Goal: Information Seeking & Learning: Find specific fact

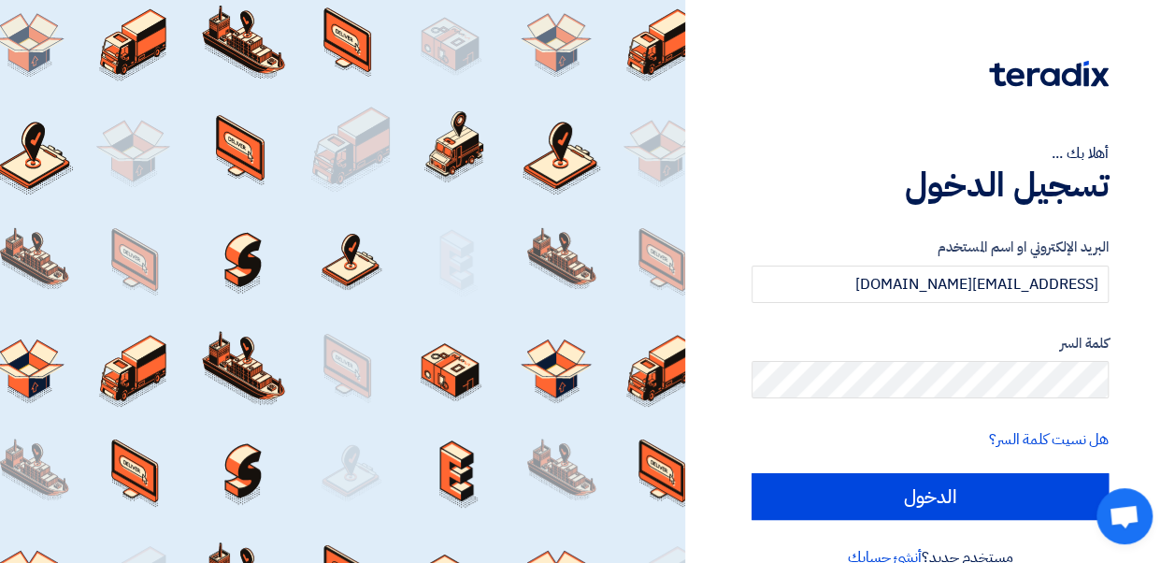
scroll to position [36, 0]
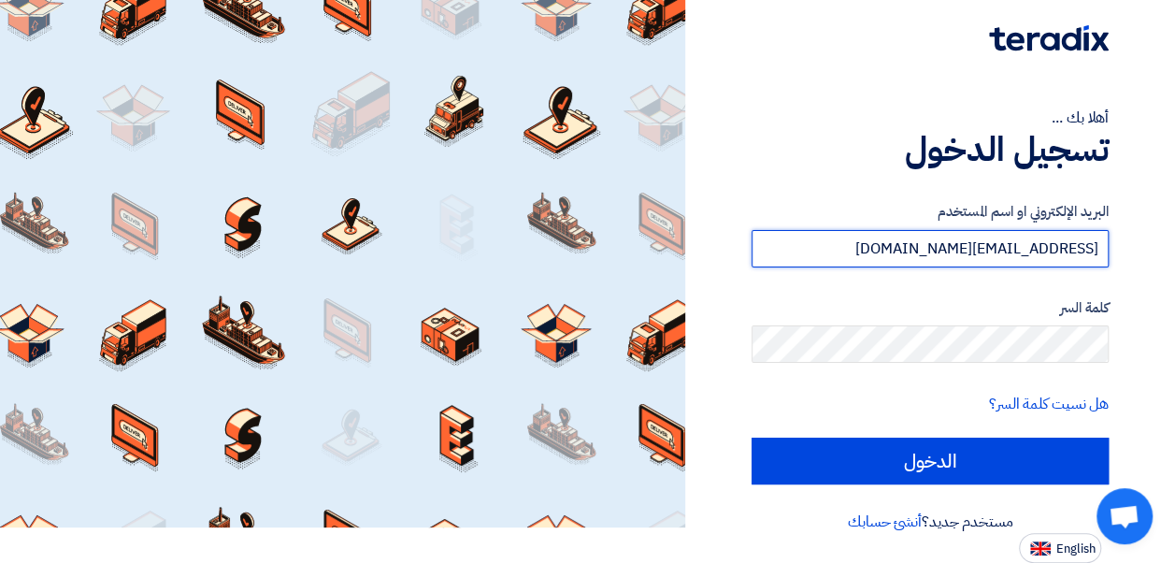
click at [1030, 237] on input "imetwaly@it-valley.com" at bounding box center [929, 248] width 357 height 37
type input "ali.ewida@it-valley.com"
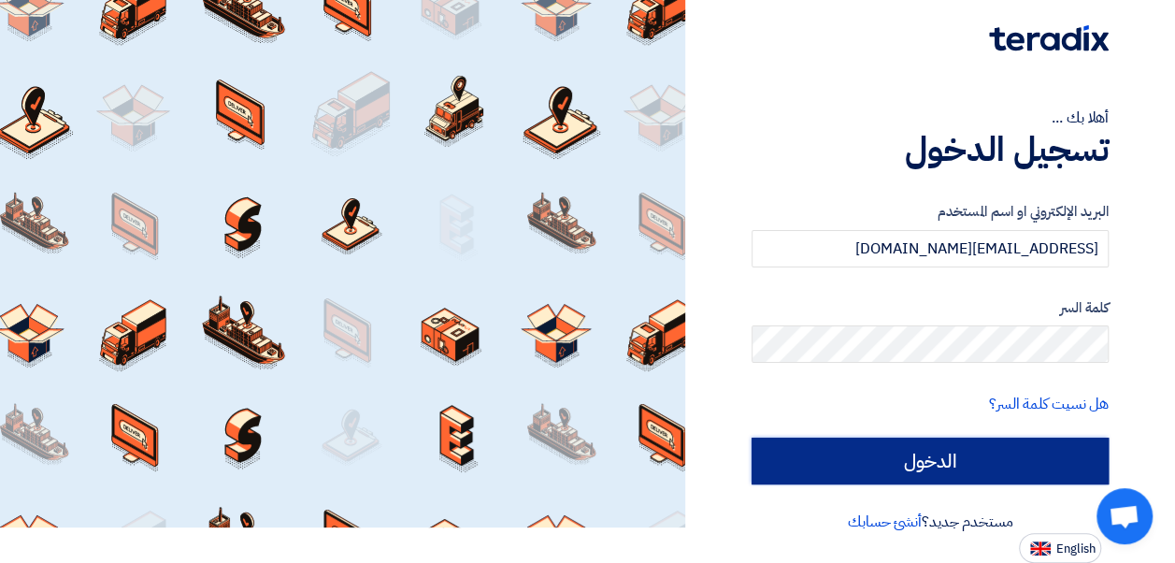
click at [983, 471] on input "الدخول" at bounding box center [929, 460] width 357 height 47
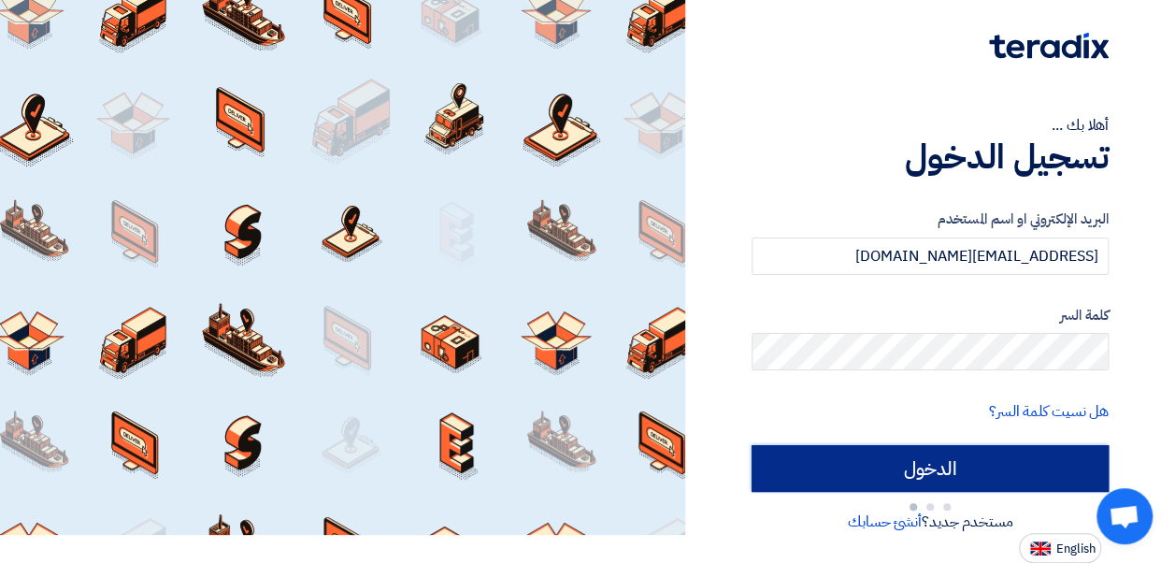
type input "Sign in"
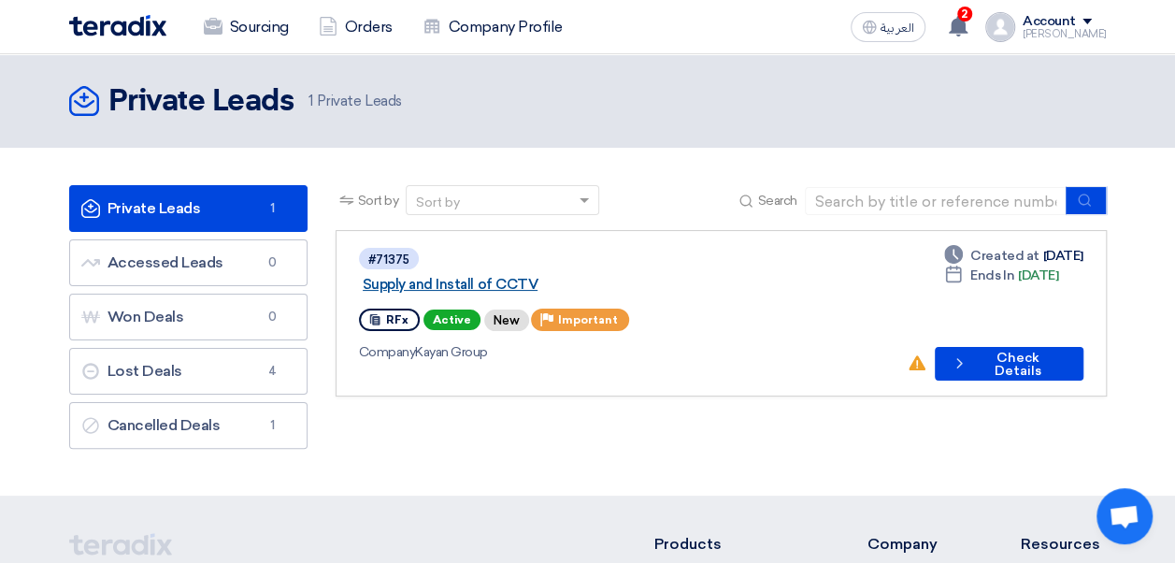
click at [542, 276] on link "Supply and Install of CCTV" at bounding box center [596, 284] width 467 height 17
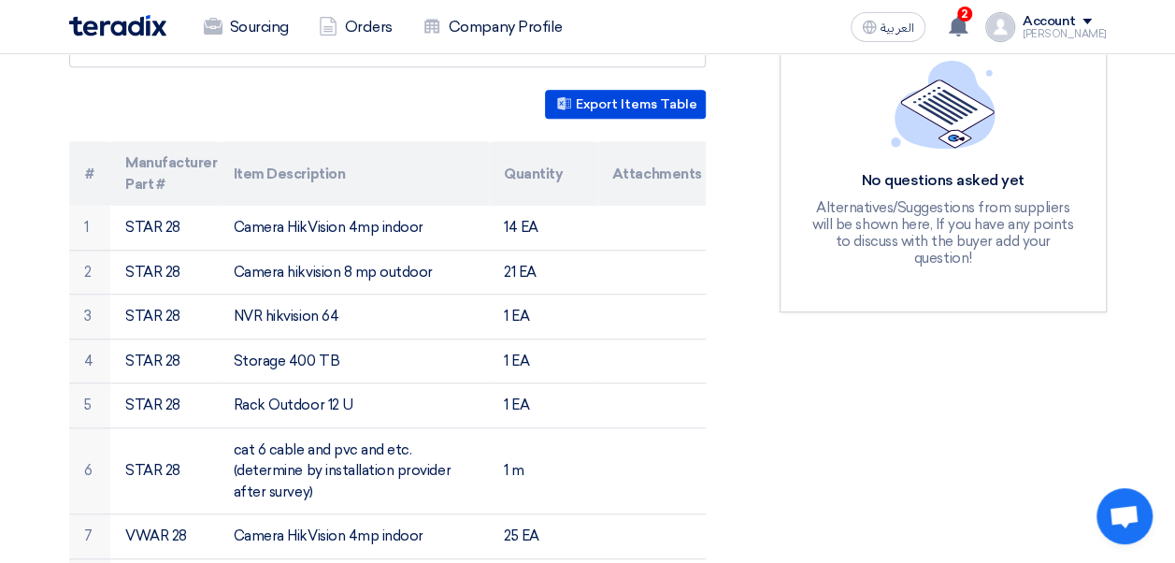
scroll to position [510, 0]
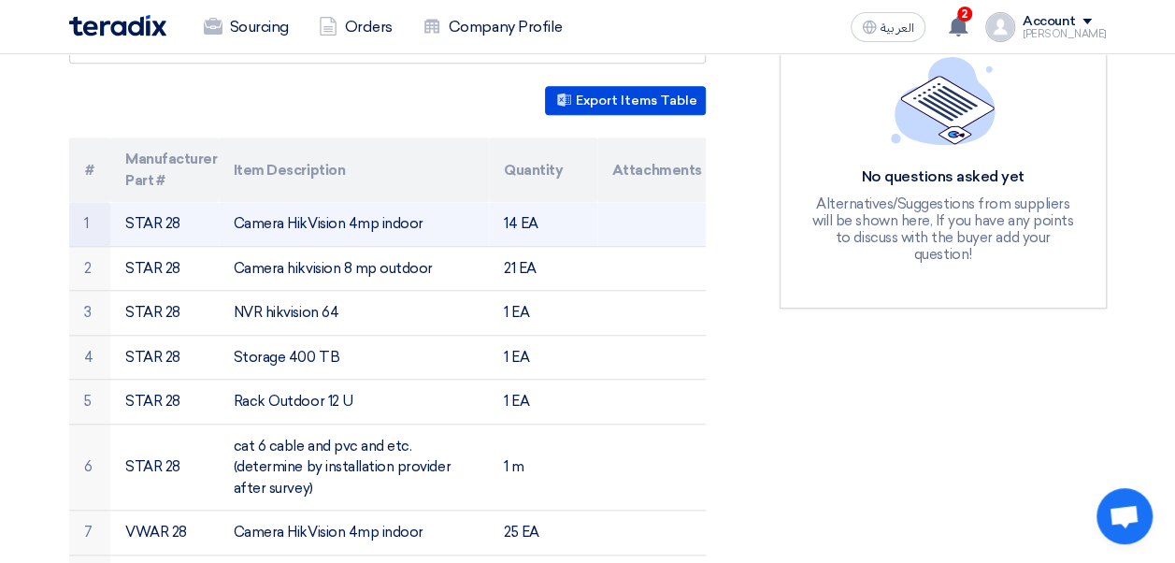
drag, startPoint x: 179, startPoint y: 202, endPoint x: 129, endPoint y: 201, distance: 50.5
click at [129, 202] on td "STAR 28" at bounding box center [164, 224] width 108 height 44
copy td "STAR 28"
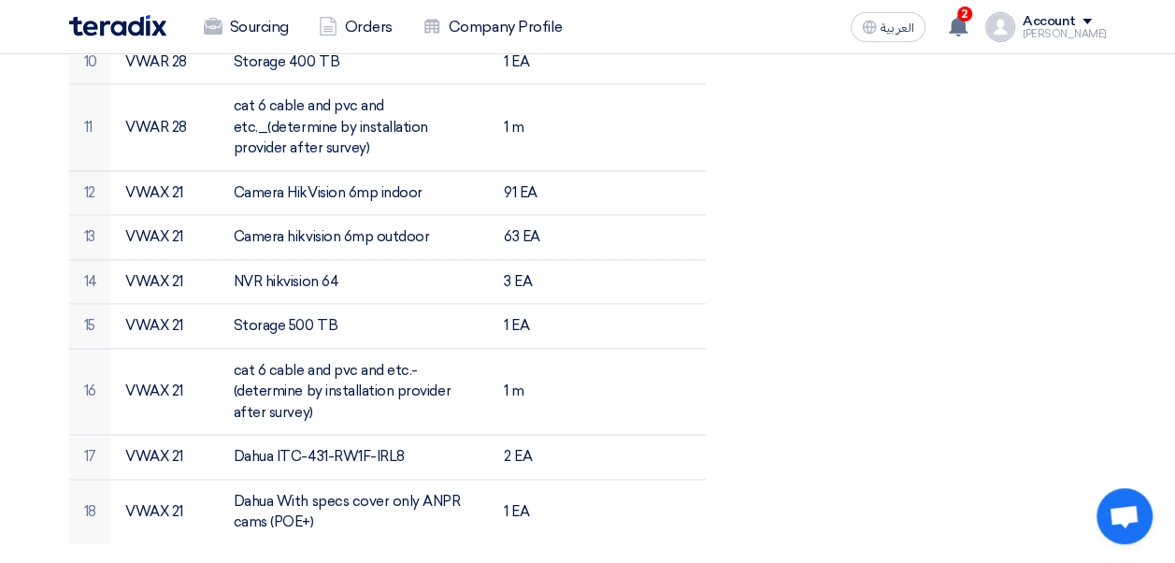
scroll to position [1085, 0]
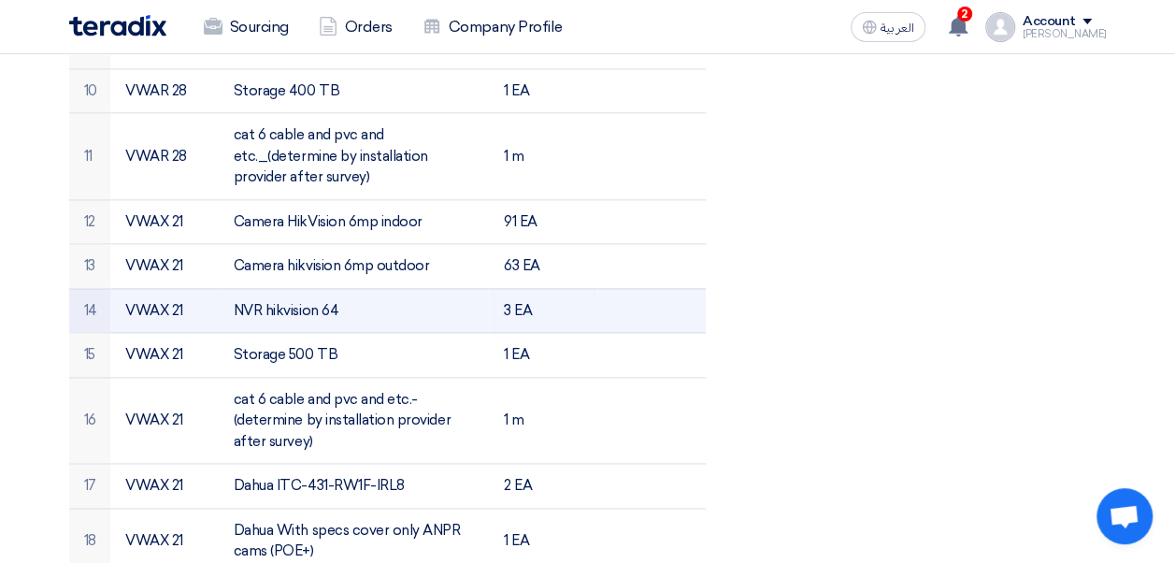
click at [282, 288] on td "NVR hikvision 64" at bounding box center [354, 310] width 270 height 45
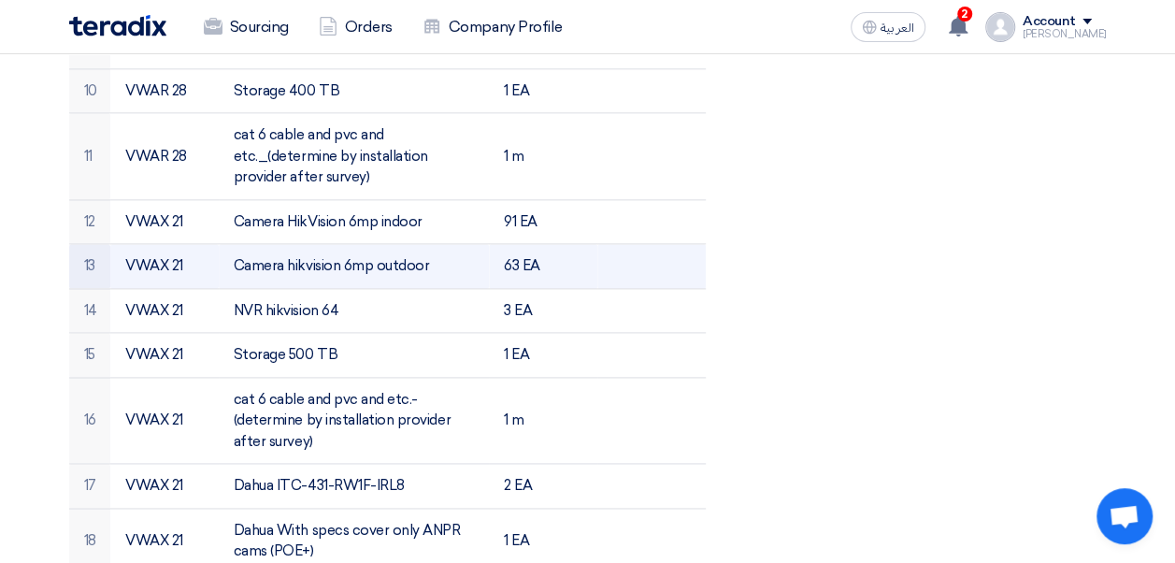
click at [314, 244] on td "Camera hikvision 6mp outdoor" at bounding box center [354, 266] width 270 height 45
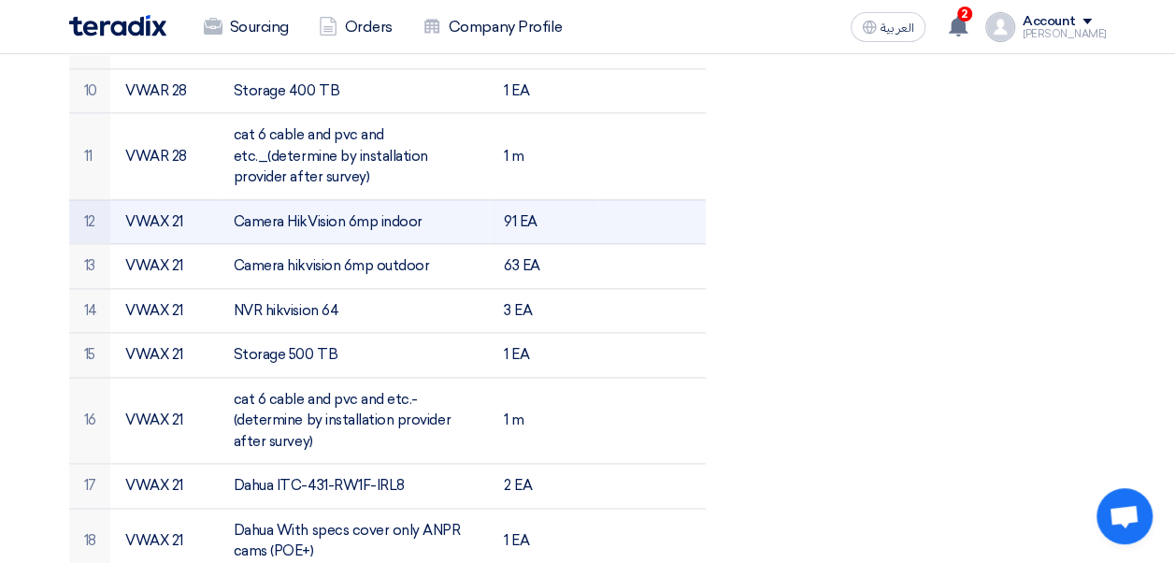
drag, startPoint x: 314, startPoint y: 239, endPoint x: 278, endPoint y: 198, distance: 54.3
click at [278, 199] on td "Camera HikVision 6mp indoor" at bounding box center [354, 221] width 270 height 45
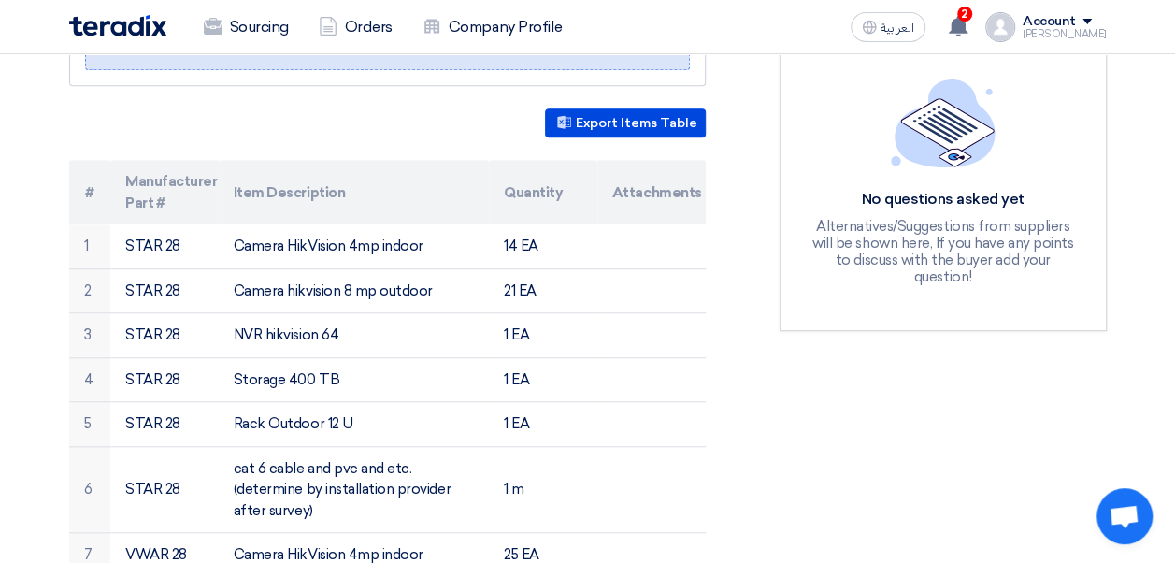
scroll to position [466, 0]
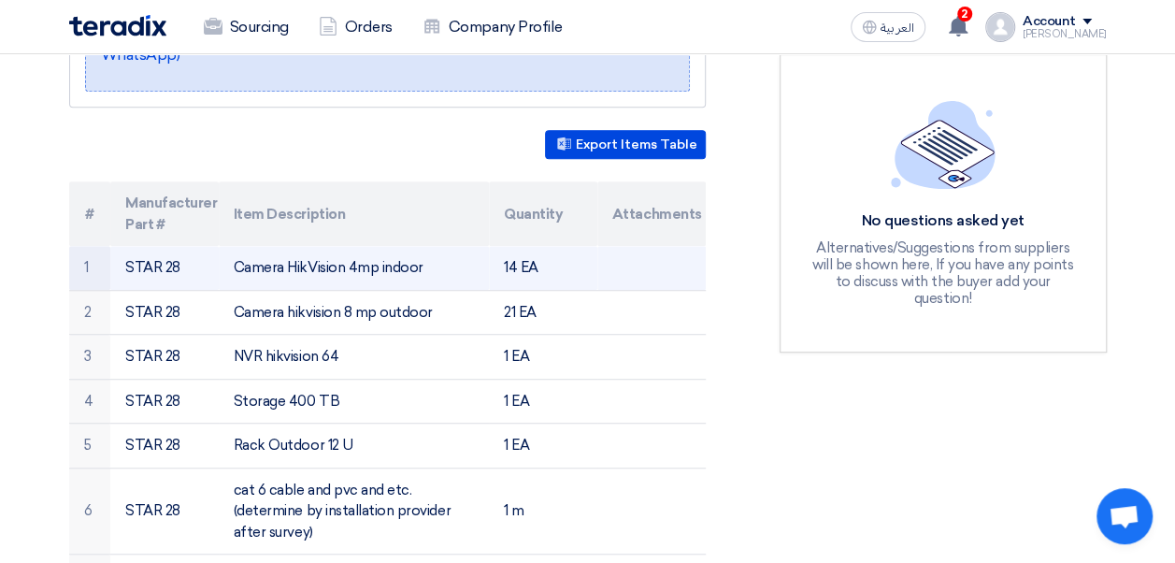
click at [320, 252] on td "Camera HikVision 4mp indoor" at bounding box center [354, 268] width 270 height 44
drag, startPoint x: 320, startPoint y: 252, endPoint x: 292, endPoint y: 250, distance: 29.0
click at [292, 250] on td "Camera HikVision 4mp indoor" at bounding box center [354, 268] width 270 height 44
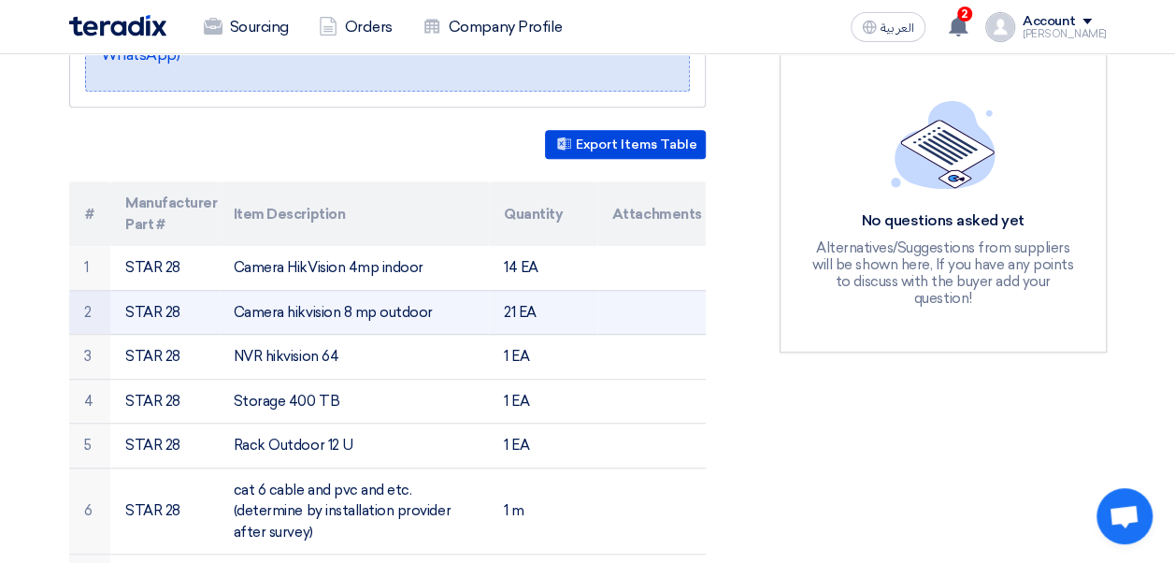
drag, startPoint x: 292, startPoint y: 250, endPoint x: 297, endPoint y: 289, distance: 38.7
click at [297, 290] on td "Camera hikvision 8 mp outdoor" at bounding box center [354, 312] width 270 height 45
drag, startPoint x: 297, startPoint y: 289, endPoint x: 271, endPoint y: 291, distance: 26.2
click at [271, 291] on td "Camera hikvision 8 mp outdoor" at bounding box center [354, 312] width 270 height 45
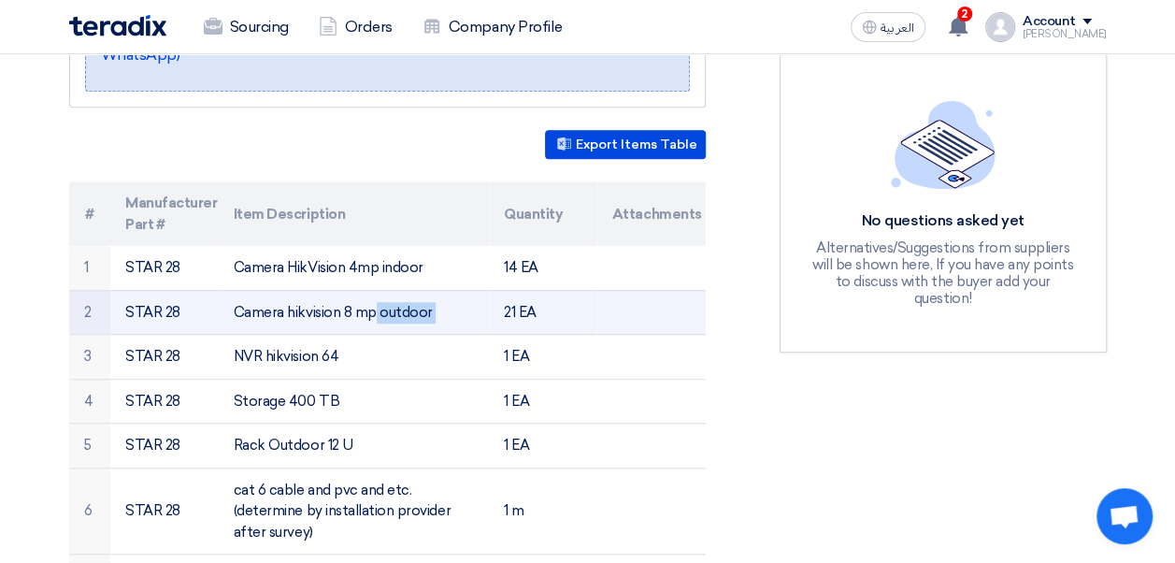
click at [271, 291] on td "Camera hikvision 8 mp outdoor" at bounding box center [354, 312] width 270 height 45
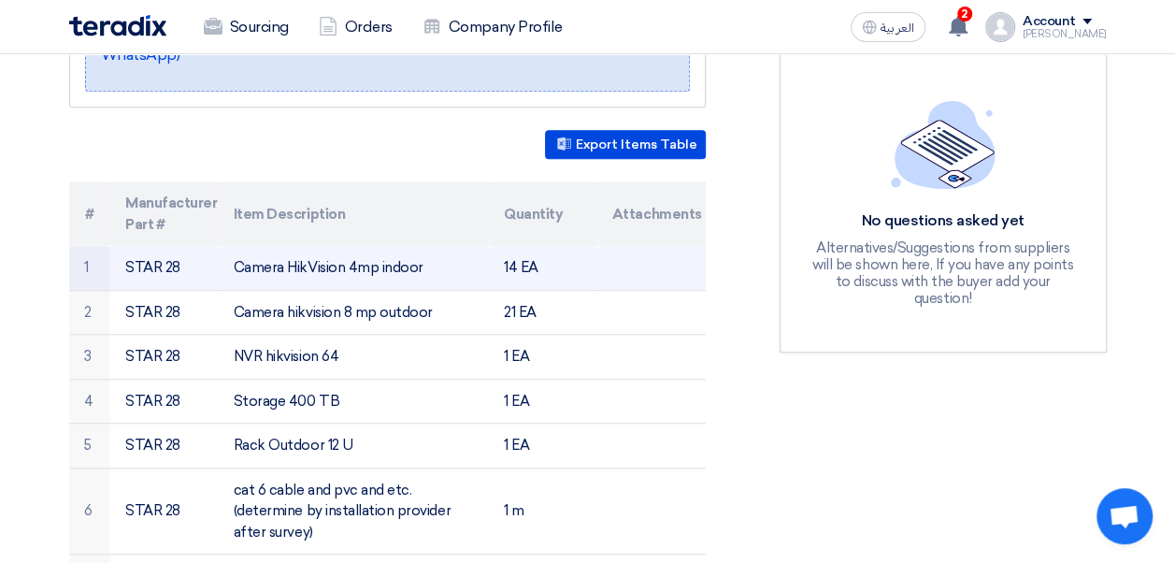
click at [269, 248] on td "Camera HikVision 4mp indoor" at bounding box center [354, 268] width 270 height 44
drag, startPoint x: 269, startPoint y: 248, endPoint x: 340, endPoint y: 249, distance: 71.0
click at [340, 249] on td "Camera HikVision 4mp indoor" at bounding box center [354, 268] width 270 height 44
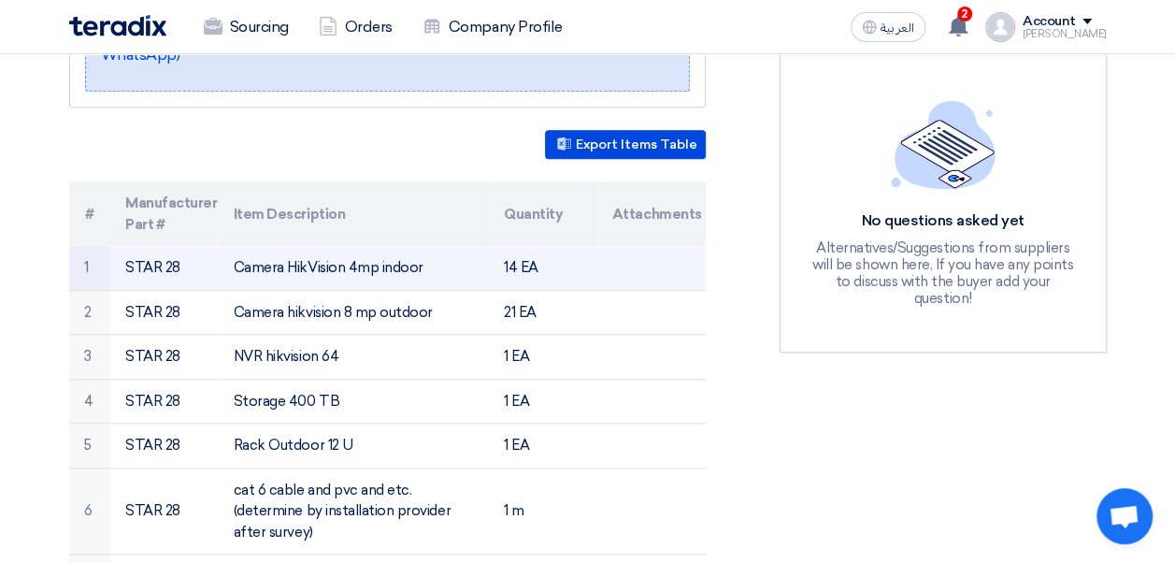
click at [340, 249] on td "Camera HikVision 4mp indoor" at bounding box center [354, 268] width 270 height 44
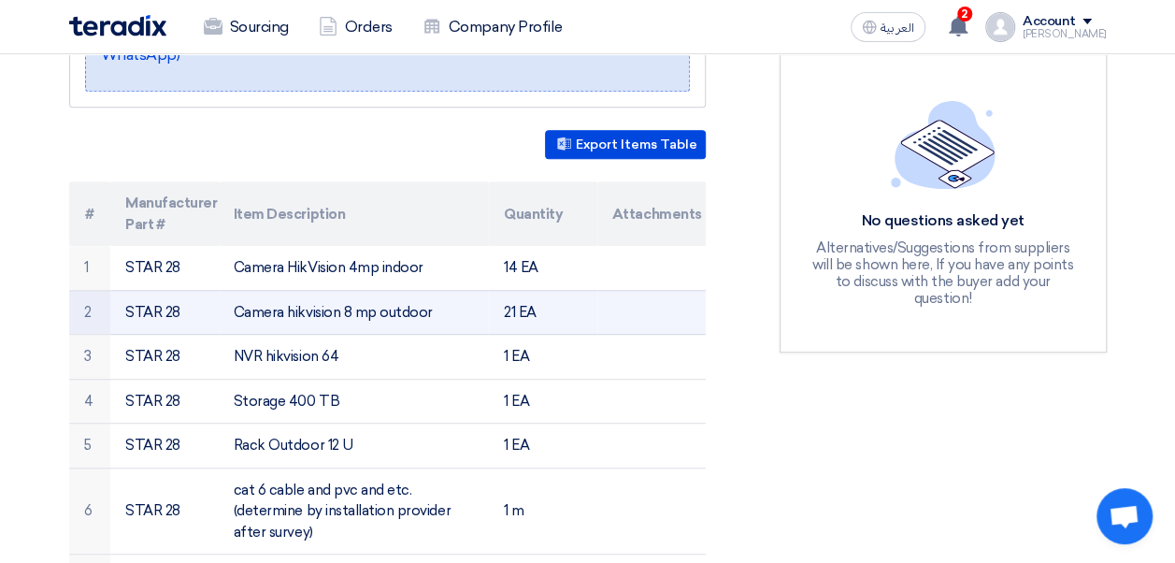
drag, startPoint x: 340, startPoint y: 249, endPoint x: 317, endPoint y: 279, distance: 38.7
click at [317, 290] on td "Camera hikvision 8 mp outdoor" at bounding box center [354, 312] width 270 height 45
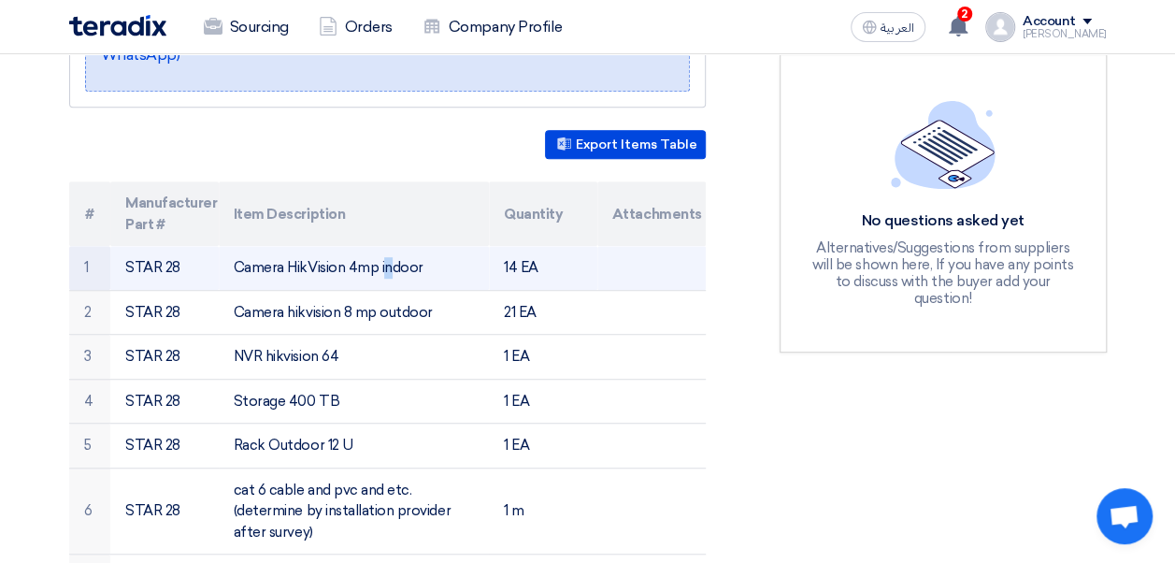
drag, startPoint x: 317, startPoint y: 279, endPoint x: 280, endPoint y: 249, distance: 47.1
click at [280, 249] on td "Camera HikVision 4mp indoor" at bounding box center [354, 268] width 270 height 44
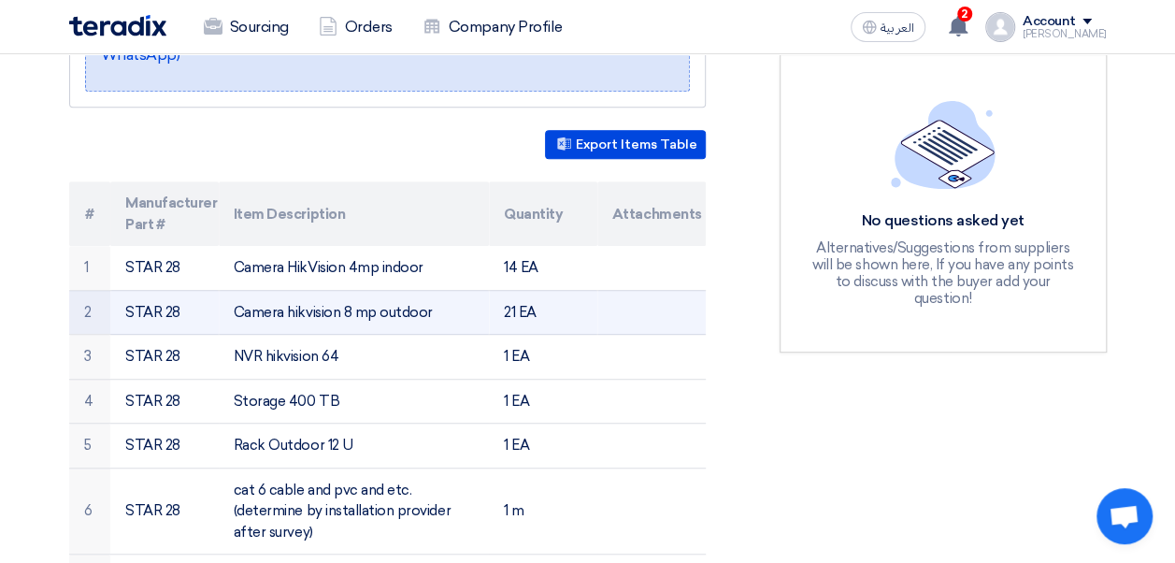
drag, startPoint x: 280, startPoint y: 249, endPoint x: 288, endPoint y: 288, distance: 39.0
click at [288, 290] on td "Camera hikvision 8 mp outdoor" at bounding box center [354, 312] width 270 height 45
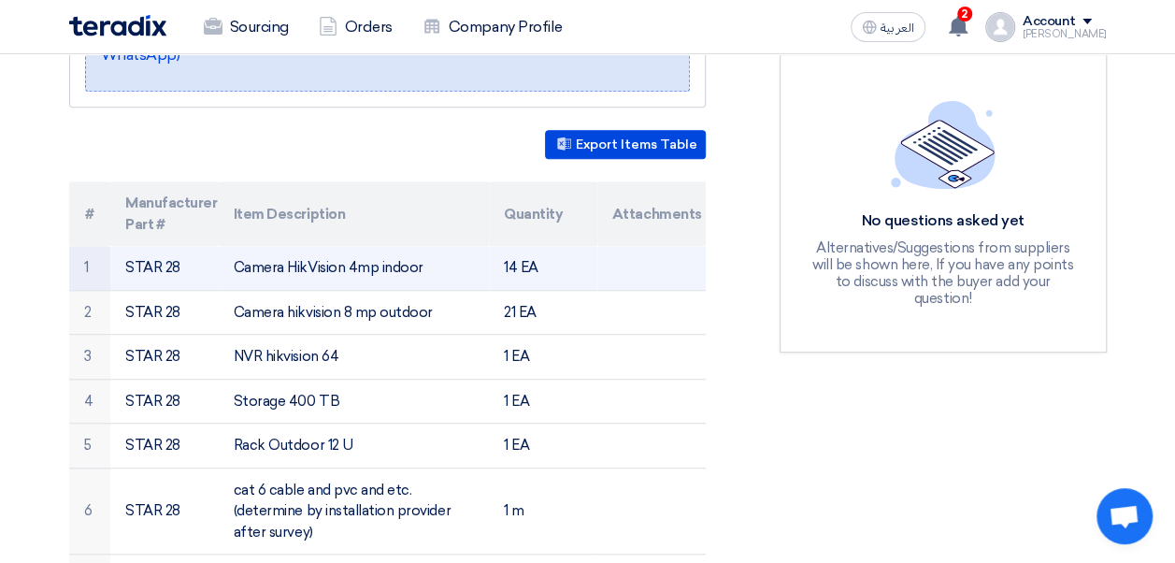
drag, startPoint x: 288, startPoint y: 288, endPoint x: 265, endPoint y: 240, distance: 52.7
click at [265, 246] on td "Camera HikVision 4mp indoor" at bounding box center [354, 268] width 270 height 44
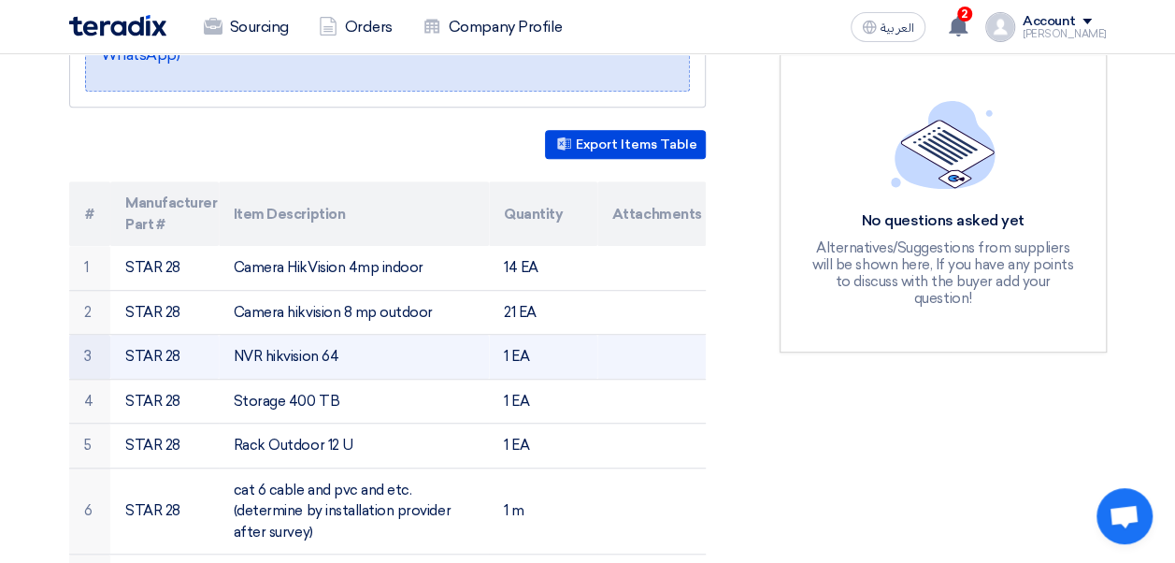
drag, startPoint x: 265, startPoint y: 240, endPoint x: 278, endPoint y: 336, distance: 97.0
click at [278, 336] on td "NVR hikvision 64" at bounding box center [354, 357] width 270 height 45
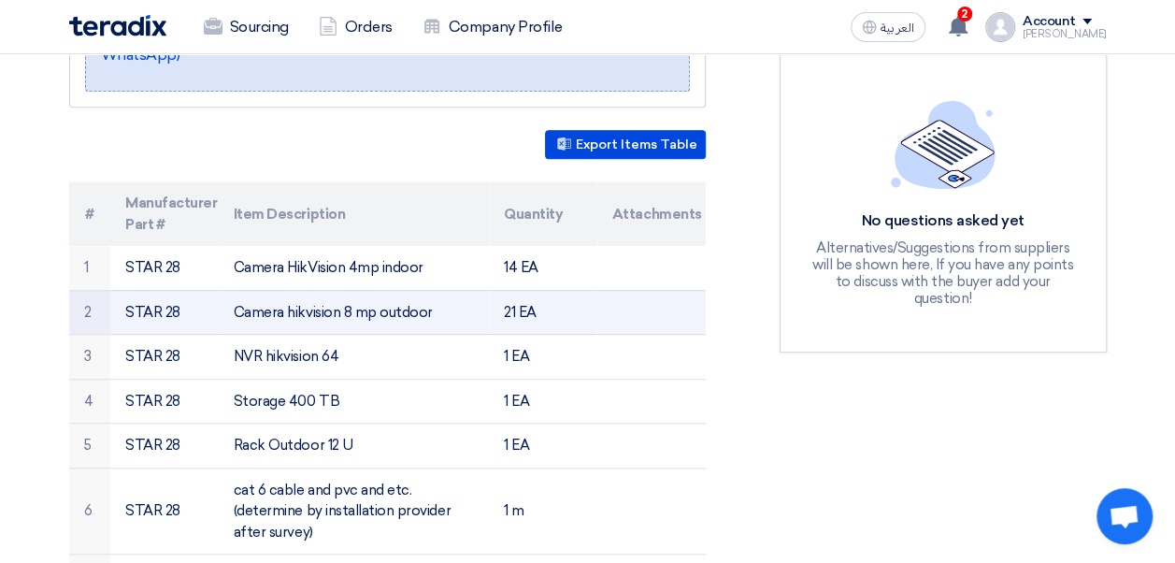
drag, startPoint x: 278, startPoint y: 336, endPoint x: 267, endPoint y: 284, distance: 53.3
click at [267, 290] on td "Camera hikvision 8 mp outdoor" at bounding box center [354, 312] width 270 height 45
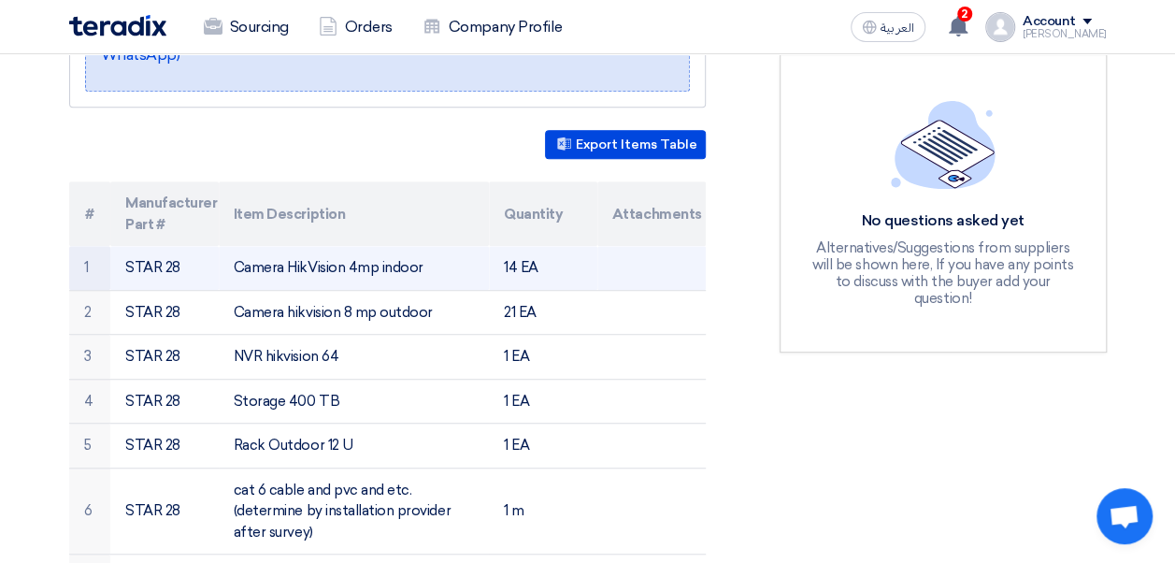
drag, startPoint x: 267, startPoint y: 284, endPoint x: 252, endPoint y: 249, distance: 38.5
click at [252, 249] on td "Camera HikVision 4mp indoor" at bounding box center [354, 268] width 270 height 44
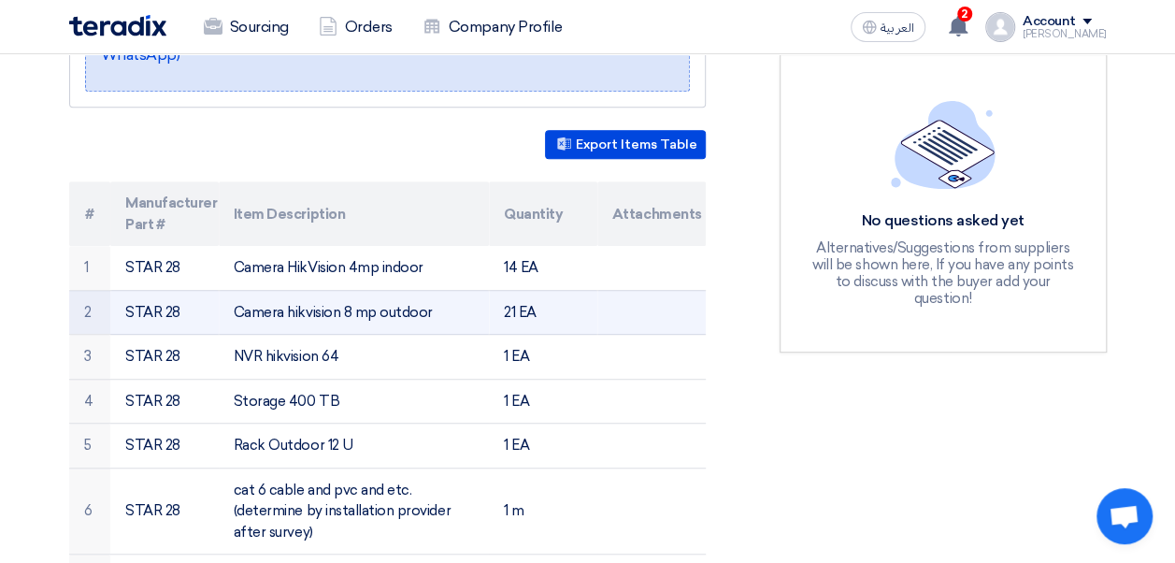
drag, startPoint x: 252, startPoint y: 249, endPoint x: 258, endPoint y: 284, distance: 35.9
click at [258, 290] on td "Camera hikvision 8 mp outdoor" at bounding box center [354, 312] width 270 height 45
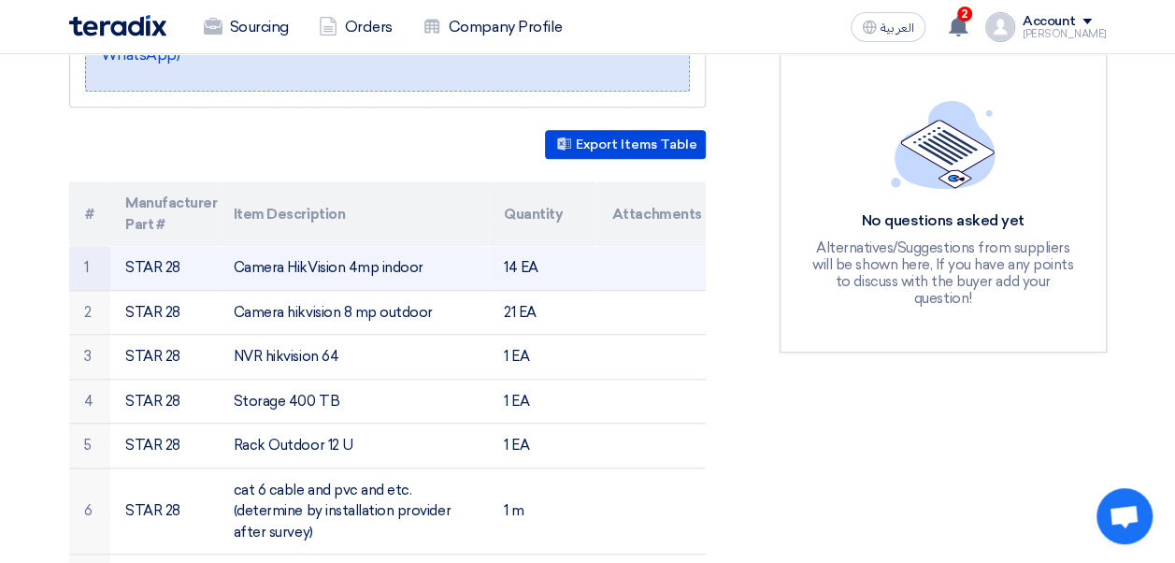
drag, startPoint x: 258, startPoint y: 284, endPoint x: 241, endPoint y: 247, distance: 41.0
click at [241, 247] on td "Camera HikVision 4mp indoor" at bounding box center [354, 268] width 270 height 44
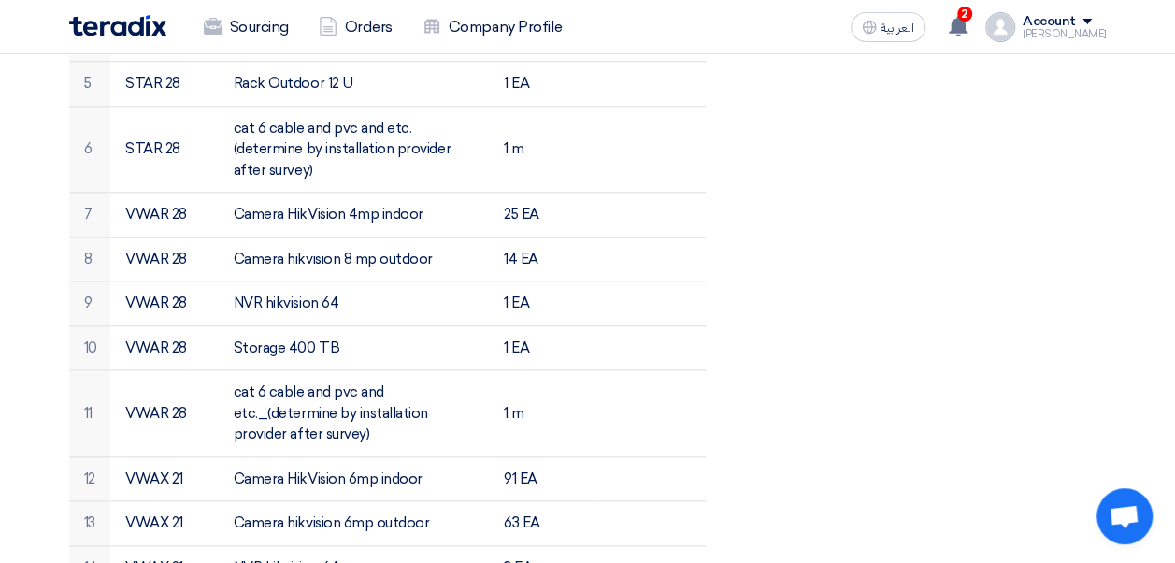
scroll to position [824, 0]
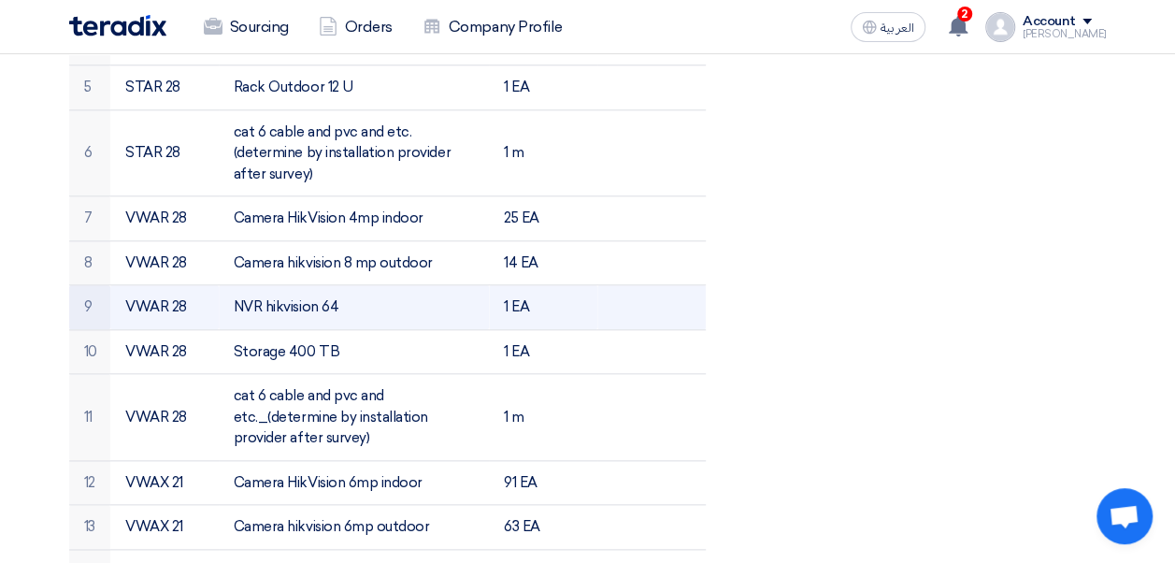
drag, startPoint x: 348, startPoint y: 277, endPoint x: 231, endPoint y: 271, distance: 116.9
click at [231, 285] on td "NVR hikvision 64" at bounding box center [354, 307] width 270 height 45
copy td "NVR hikvision 64"
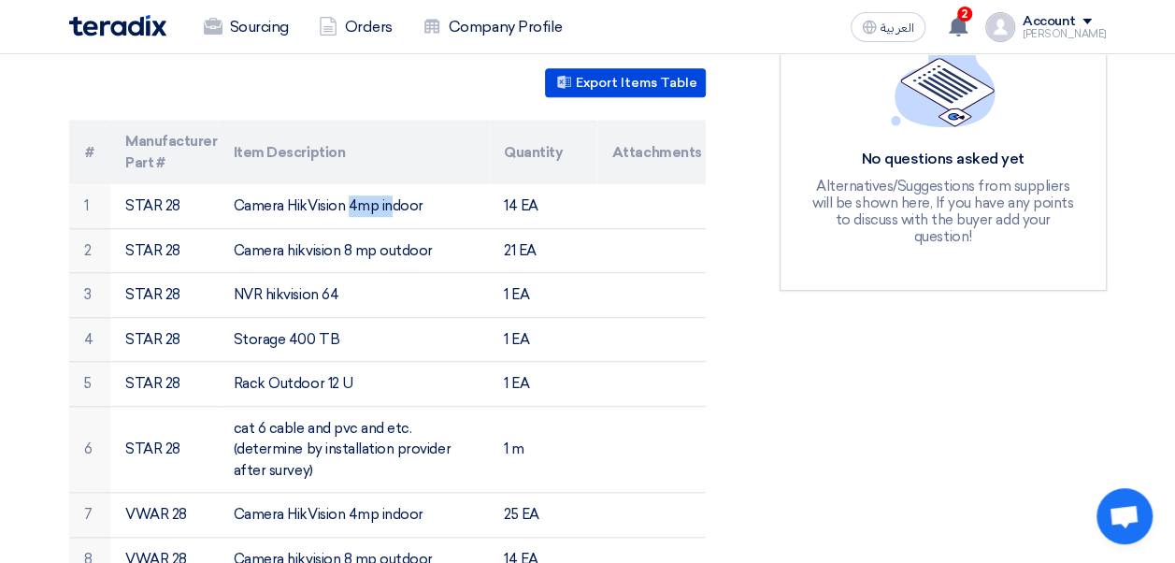
scroll to position [534, 0]
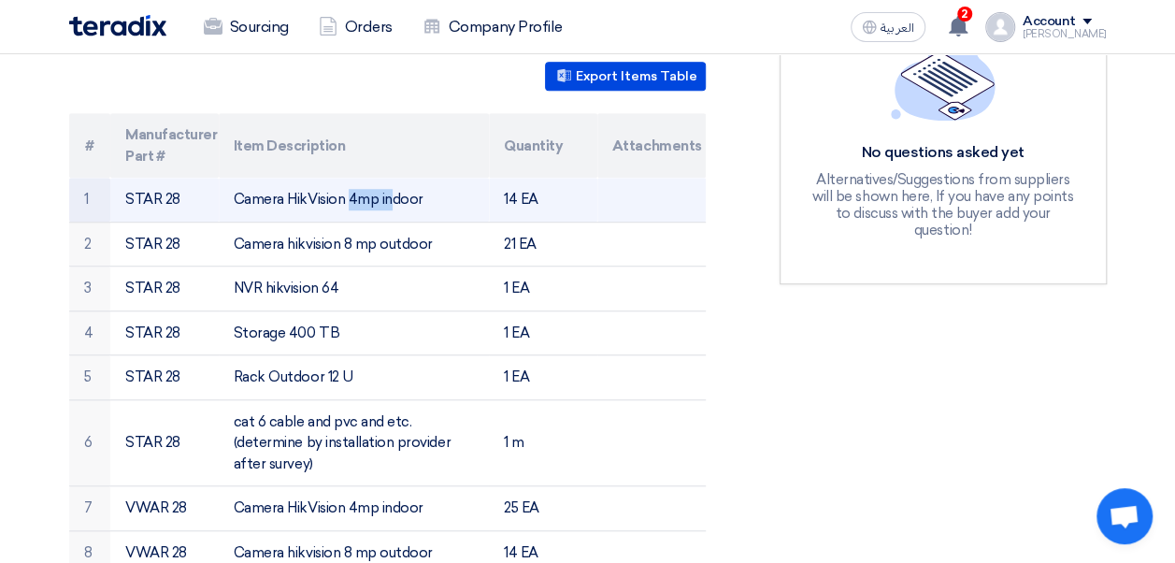
drag, startPoint x: 435, startPoint y: 176, endPoint x: 233, endPoint y: 171, distance: 202.8
click at [233, 178] on td "Camera HikVision 4mp indoor" at bounding box center [354, 200] width 270 height 44
copy td "Camera HikVision 4mp indoor"
